Goal: Check status: Check status

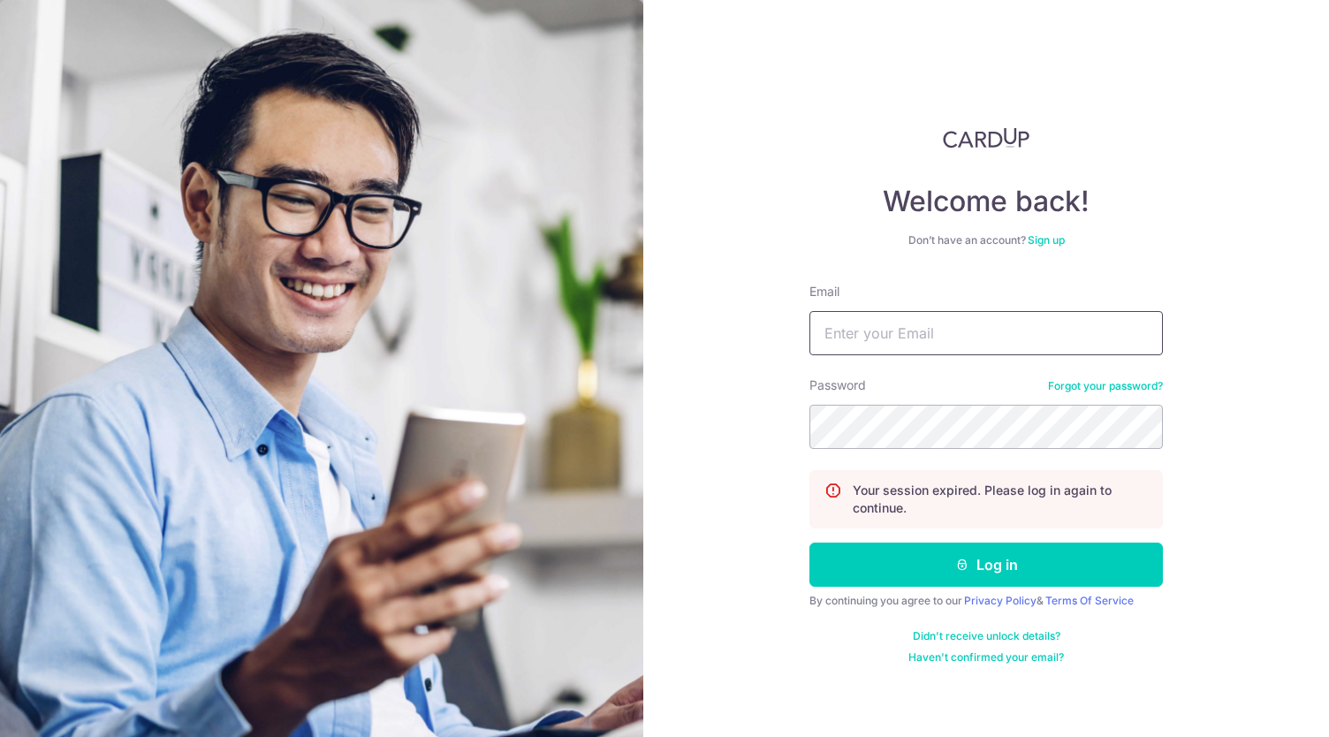
click at [910, 347] on input "Email" at bounding box center [985, 333] width 353 height 44
type input "[EMAIL_ADDRESS][DOMAIN_NAME]"
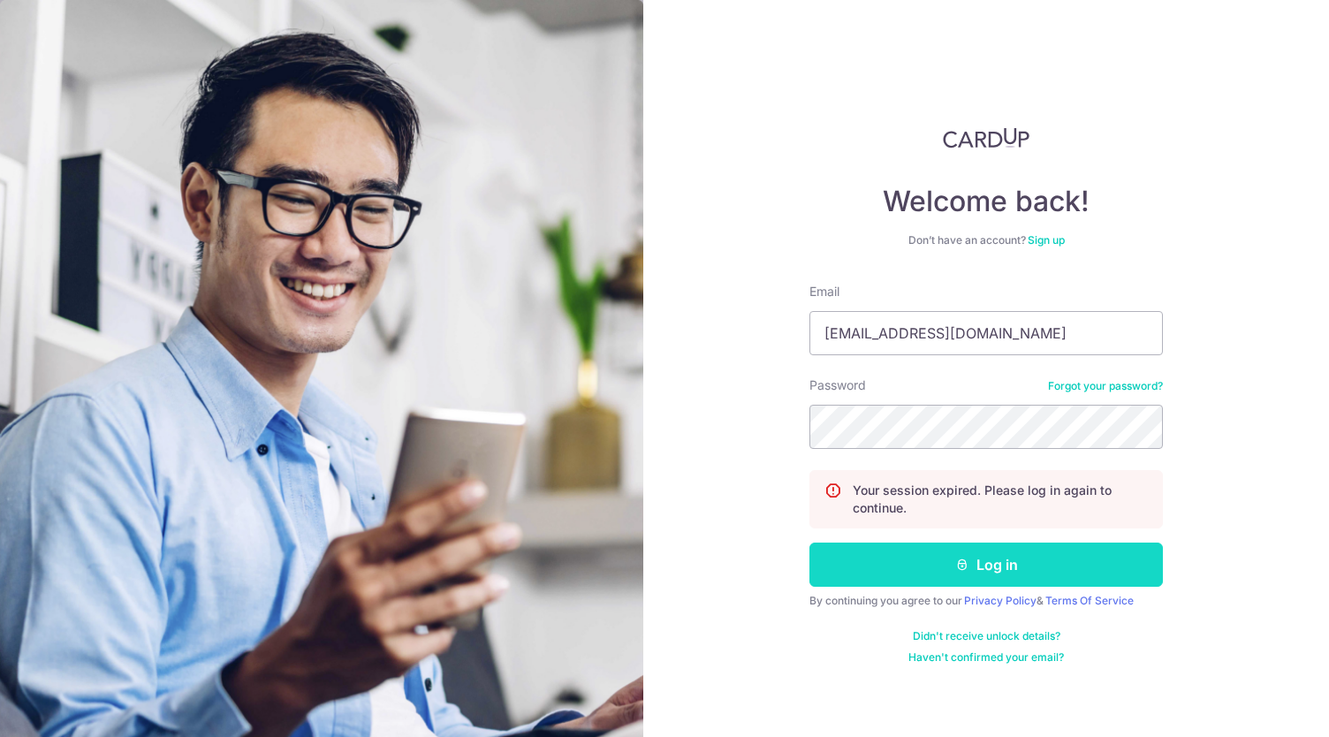
click at [1000, 561] on button "Log in" at bounding box center [985, 565] width 353 height 44
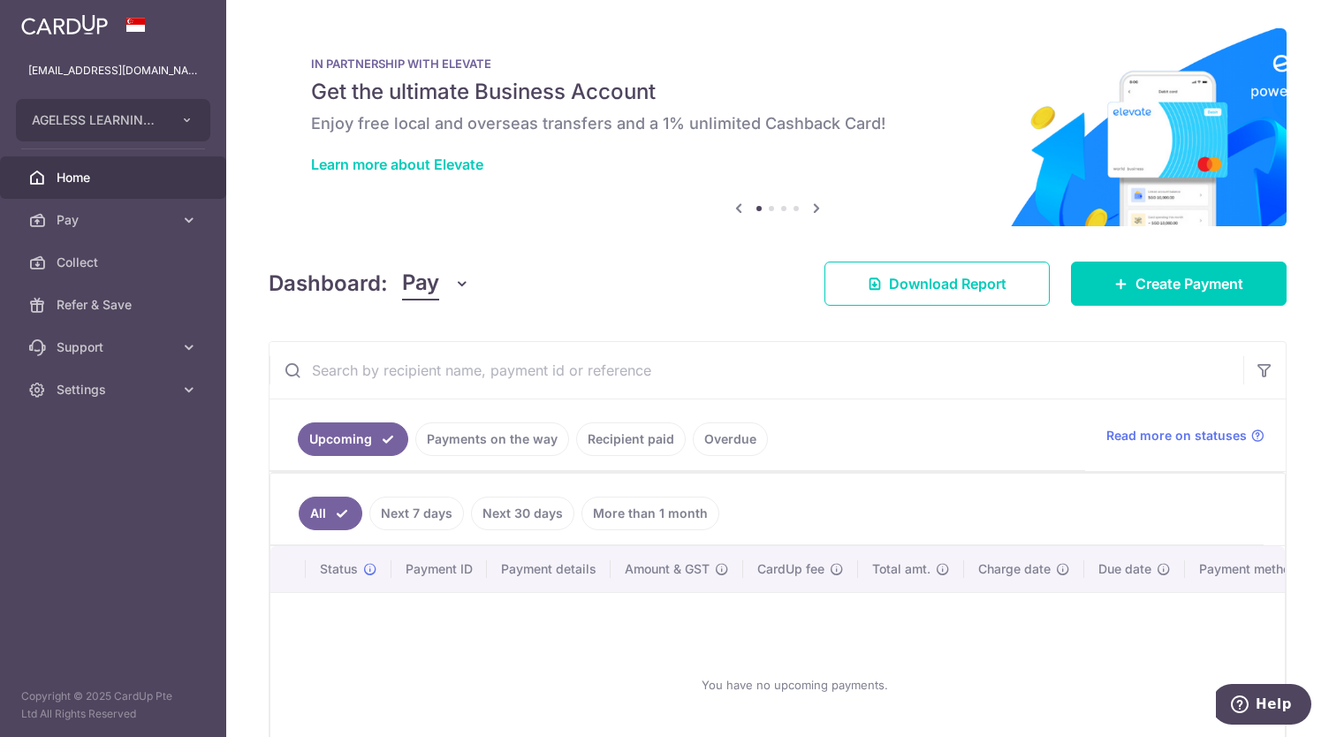
click at [511, 443] on link "Payments on the way" at bounding box center [492, 439] width 154 height 34
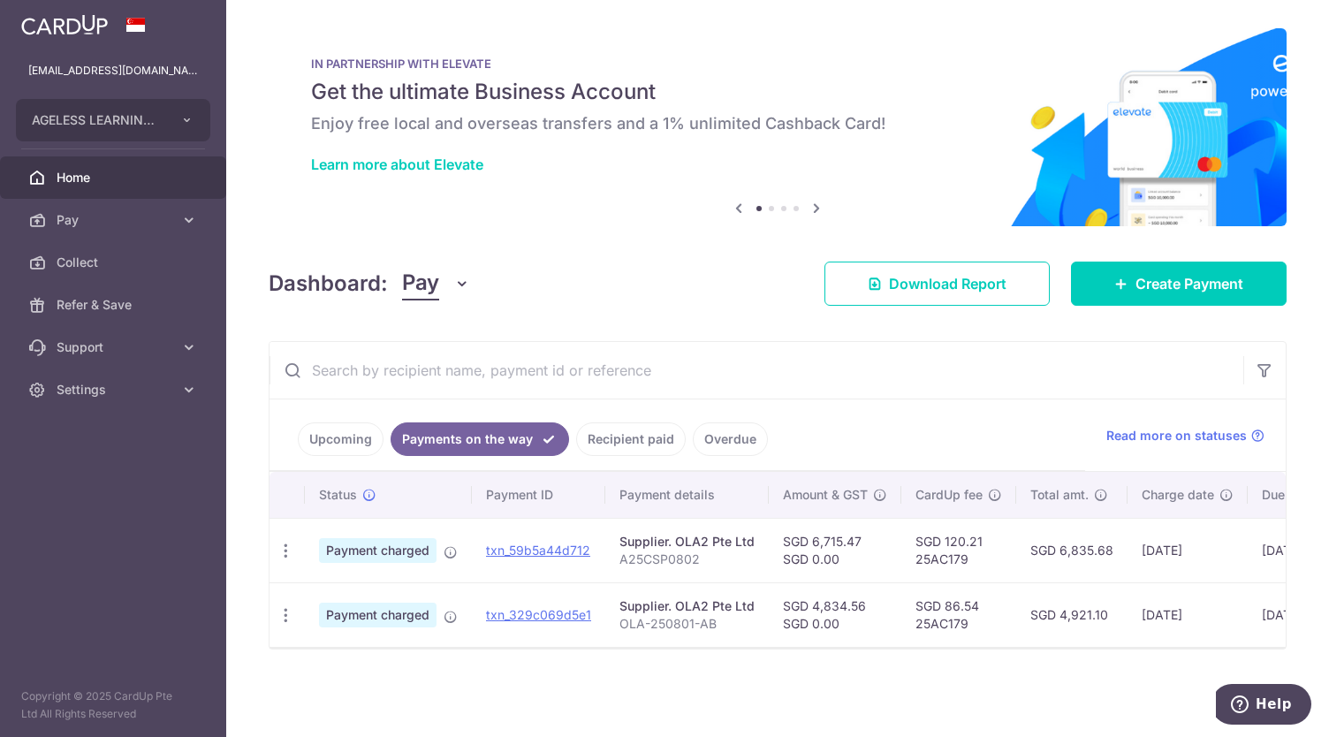
click at [629, 437] on link "Recipient paid" at bounding box center [631, 439] width 110 height 34
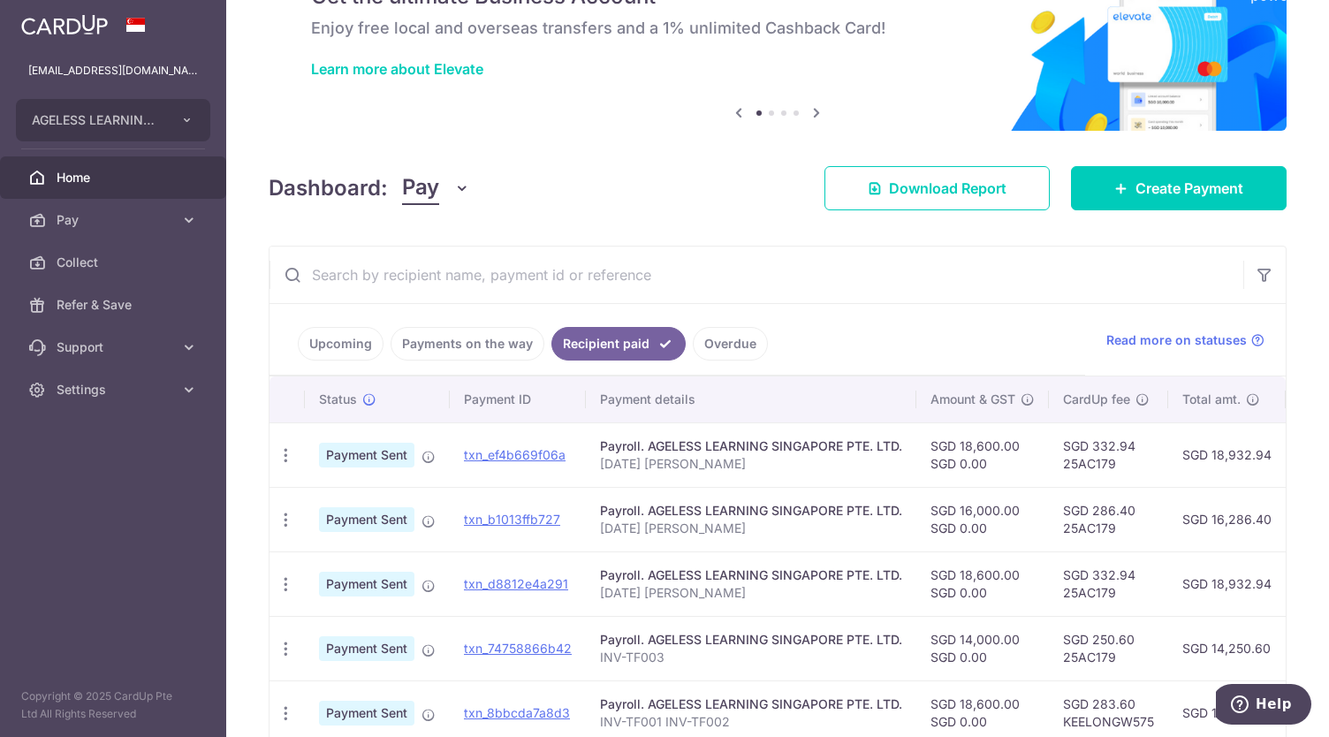
scroll to position [94, 0]
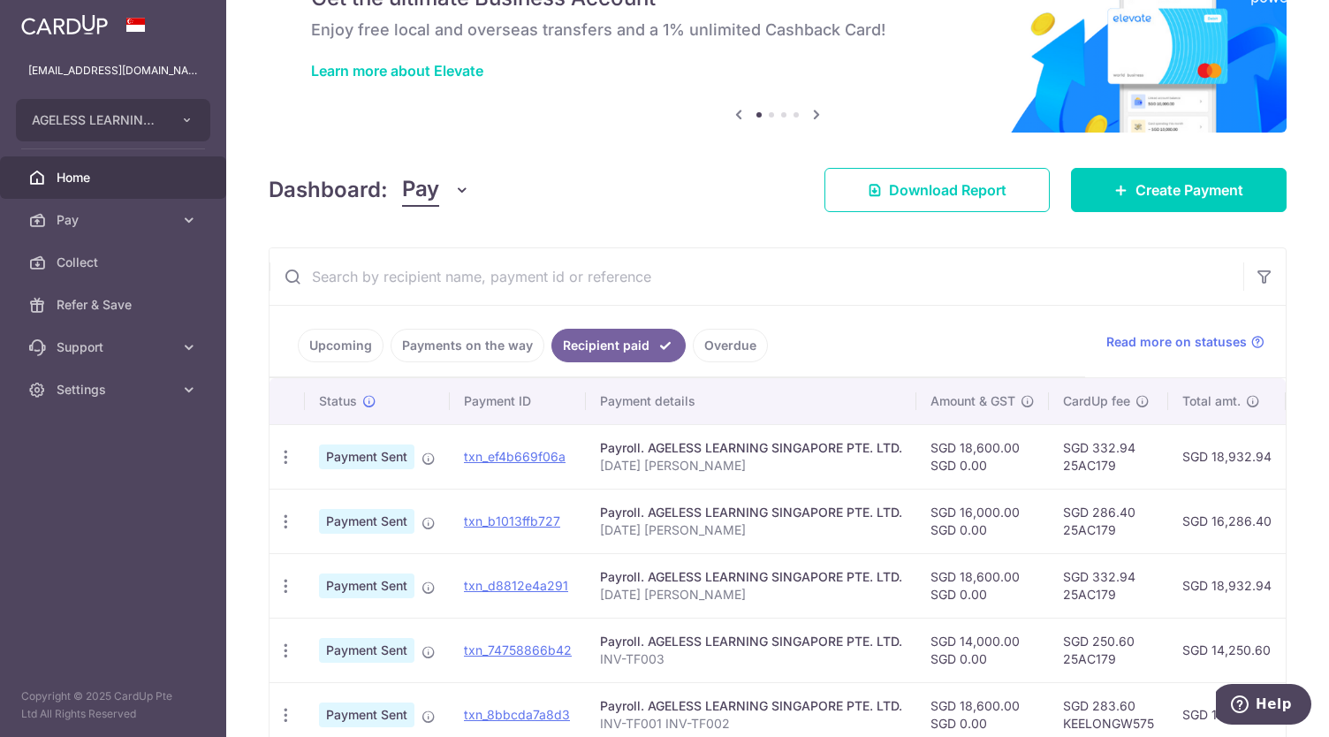
click at [466, 346] on link "Payments on the way" at bounding box center [468, 346] width 154 height 34
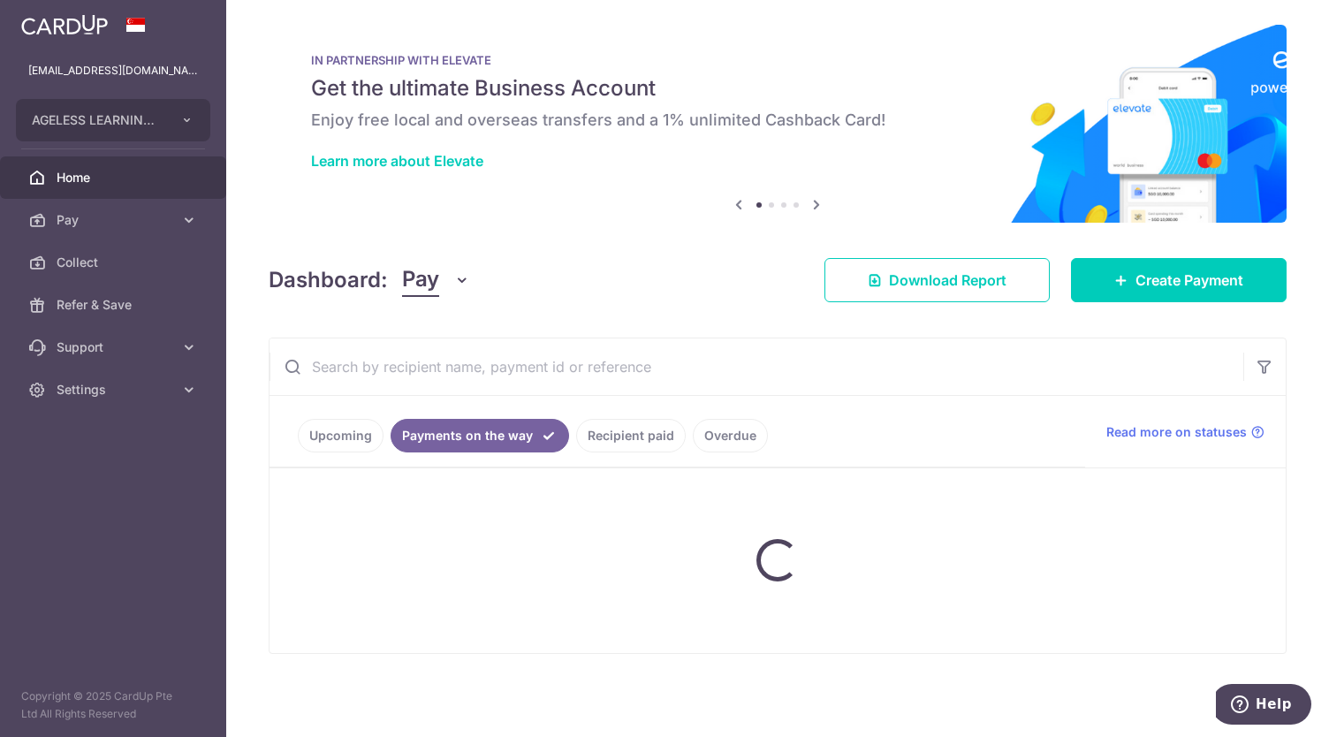
scroll to position [0, 0]
